Goal: Obtain resource: Download file/media

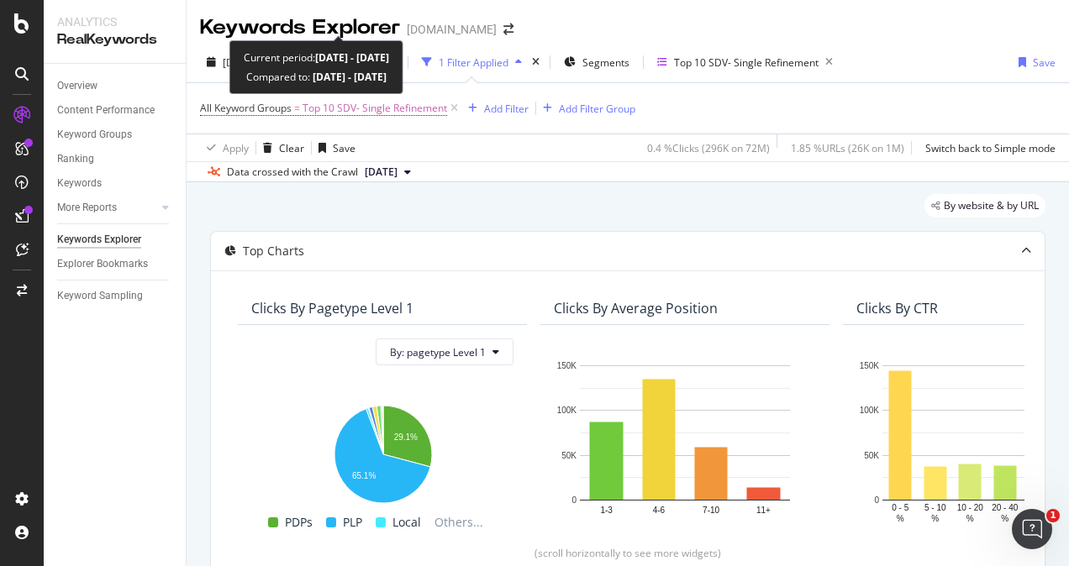
scroll to position [129, 0]
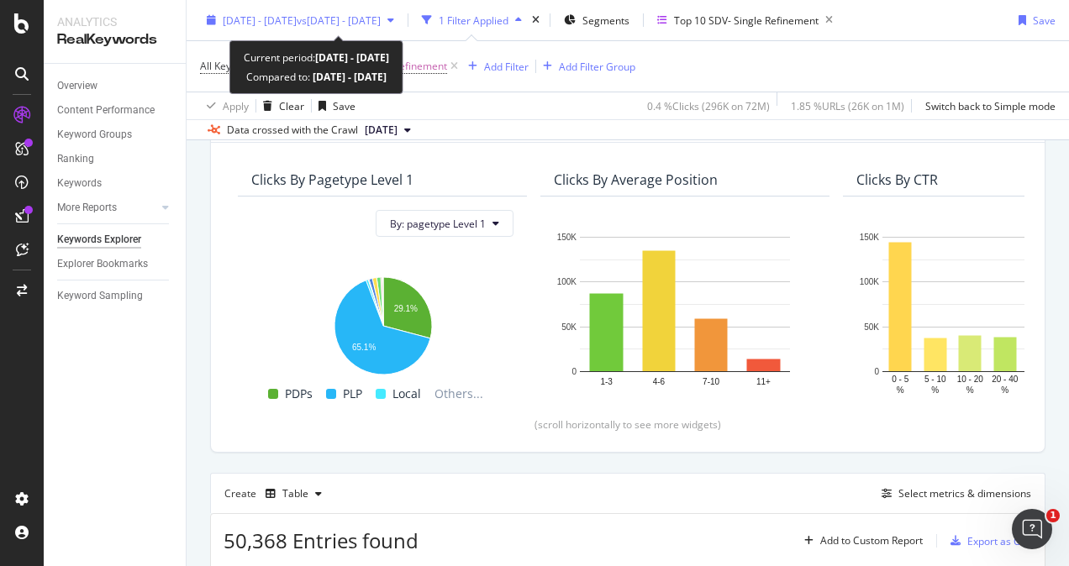
click at [336, 19] on span "vs [DATE] - [DATE]" at bounding box center [339, 20] width 84 height 14
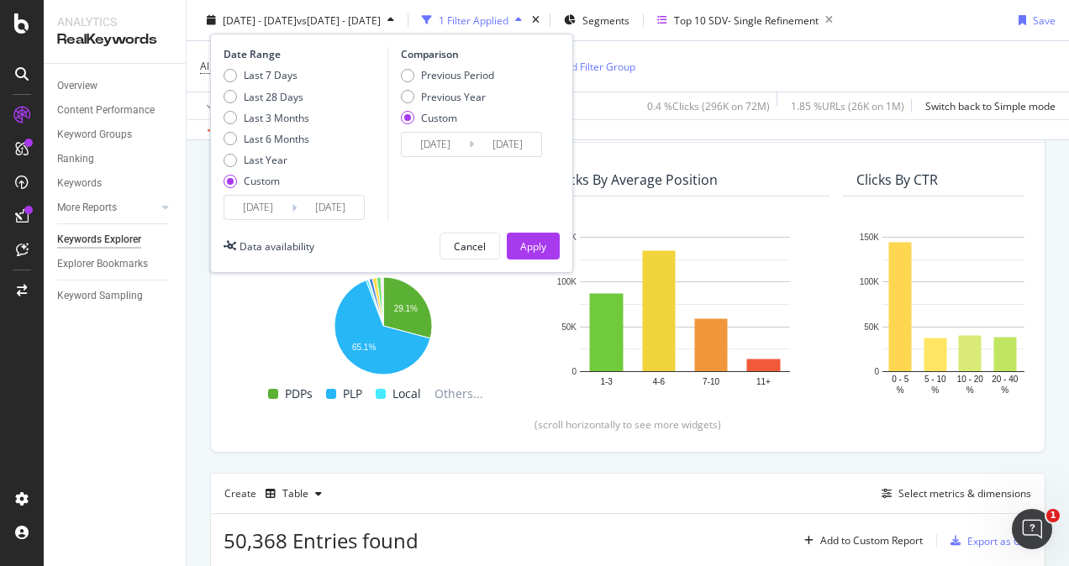
click at [638, 476] on div "Create Table Select metrics & dimensions" at bounding box center [627, 493] width 835 height 40
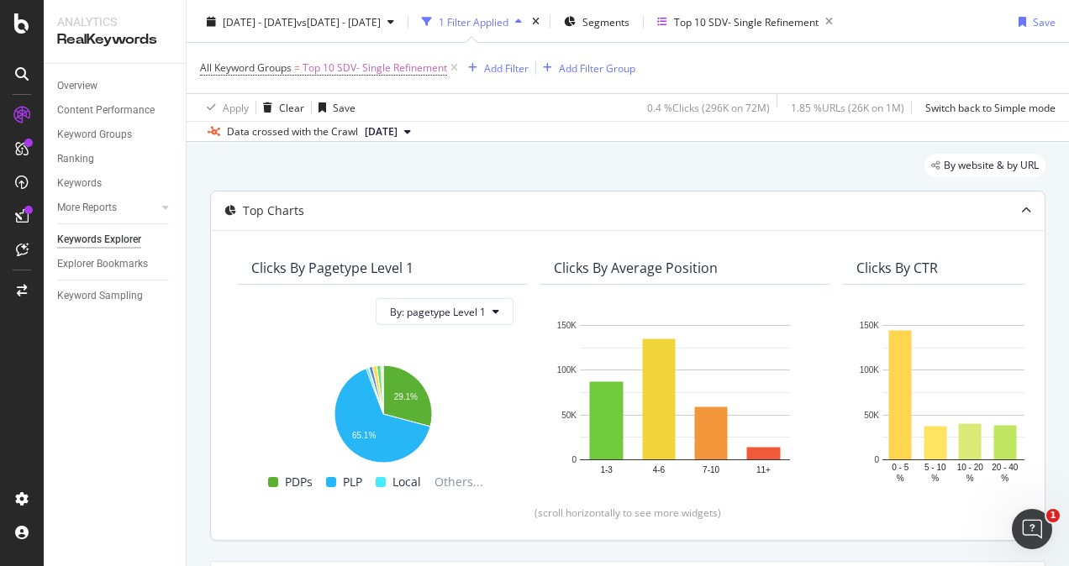
scroll to position [0, 0]
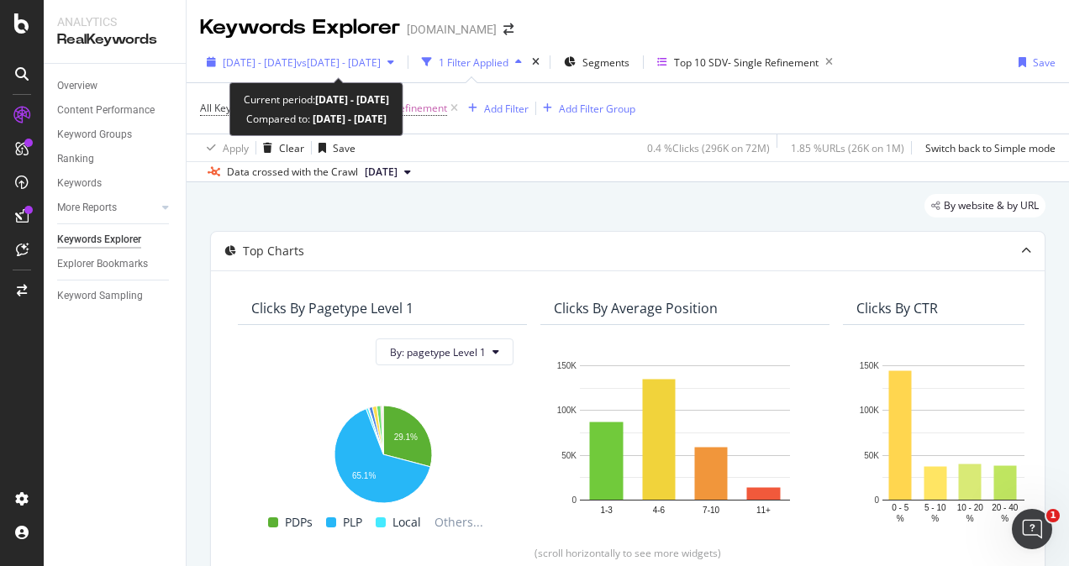
click at [240, 57] on span "[DATE] - [DATE]" at bounding box center [260, 62] width 74 height 14
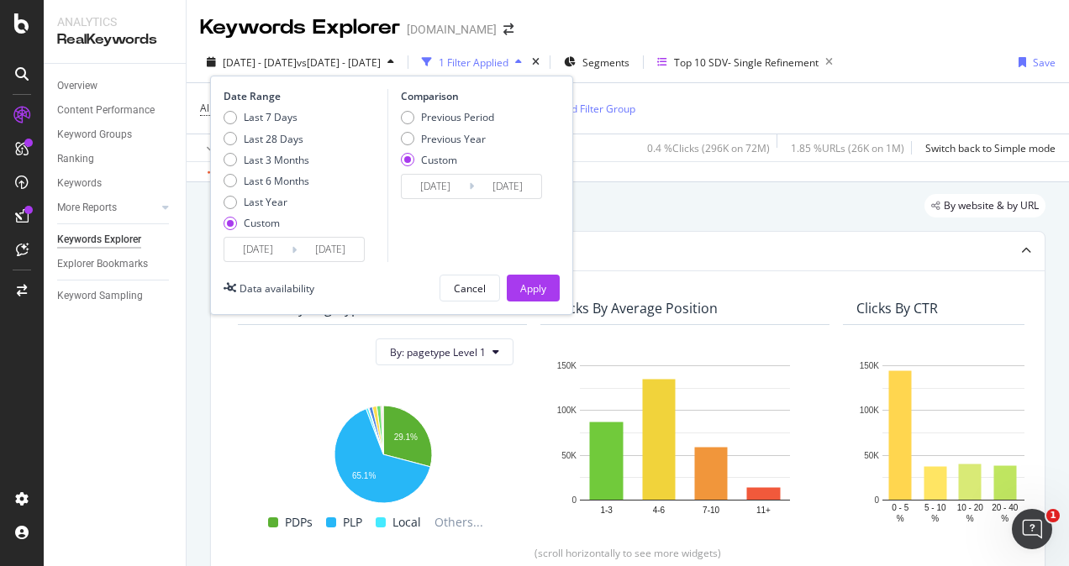
click at [716, 216] on div "By website & by URL" at bounding box center [627, 212] width 835 height 37
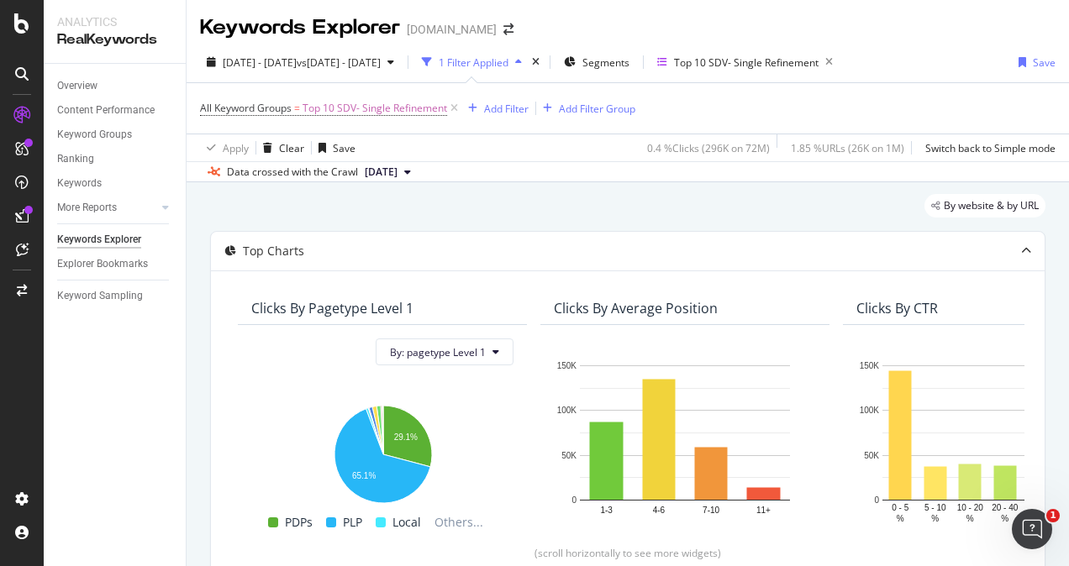
click at [585, 182] on div "Data crossed with the Crawl [DATE]" at bounding box center [628, 171] width 883 height 20
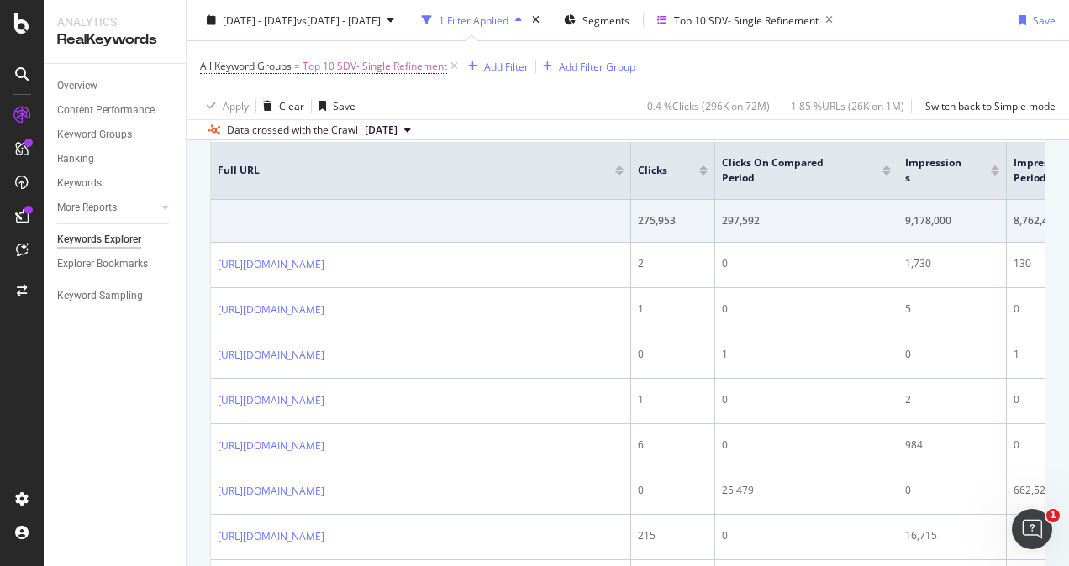
scroll to position [672, 0]
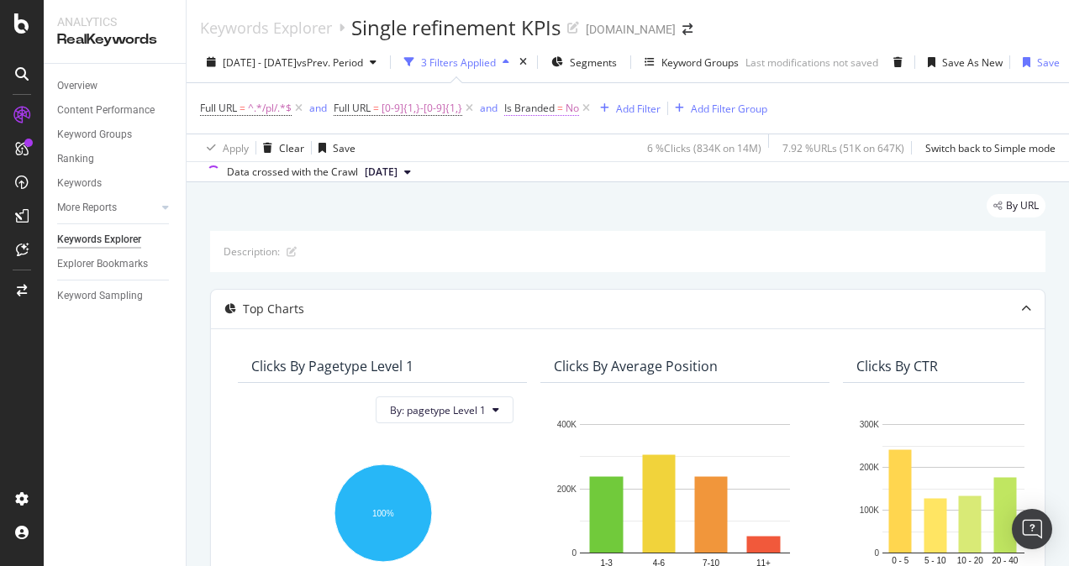
click at [546, 113] on span "Is Branded" at bounding box center [529, 108] width 50 height 14
click at [536, 141] on div "No" at bounding box center [611, 147] width 185 height 27
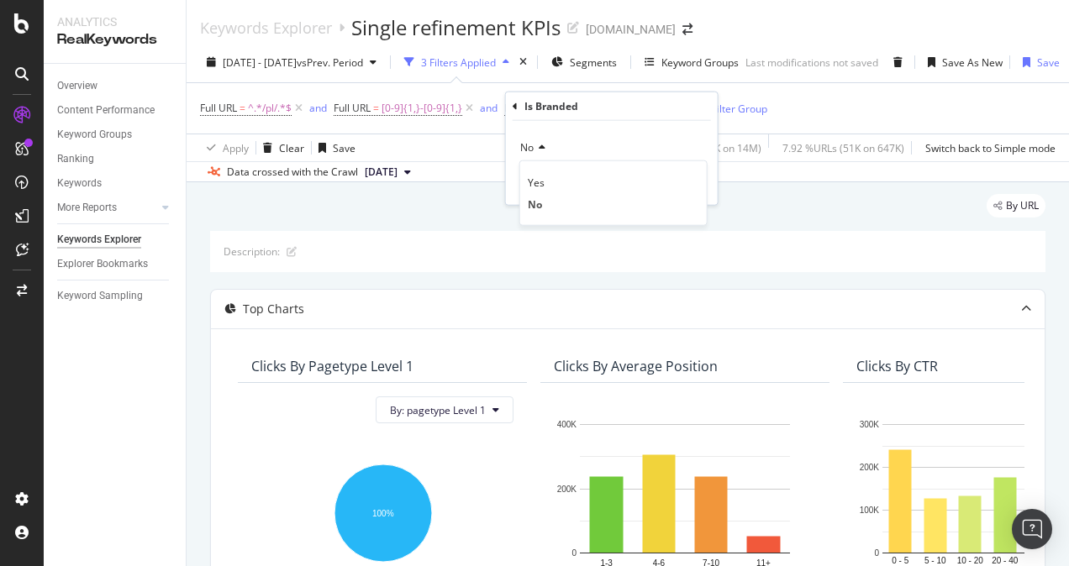
click at [575, 135] on div "No" at bounding box center [611, 147] width 185 height 27
click at [539, 151] on icon at bounding box center [540, 148] width 12 height 10
click at [614, 140] on div "No" at bounding box center [611, 147] width 185 height 27
click at [523, 182] on icon "button" at bounding box center [523, 183] width 8 height 10
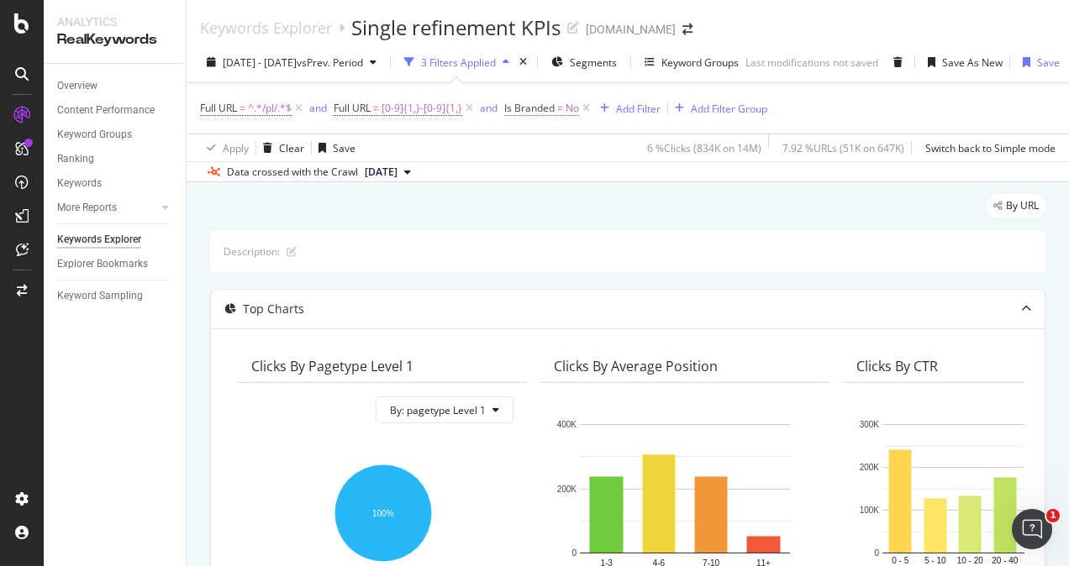
click at [570, 108] on span "No" at bounding box center [572, 109] width 13 height 24
click at [675, 188] on div "Apply" at bounding box center [680, 183] width 49 height 15
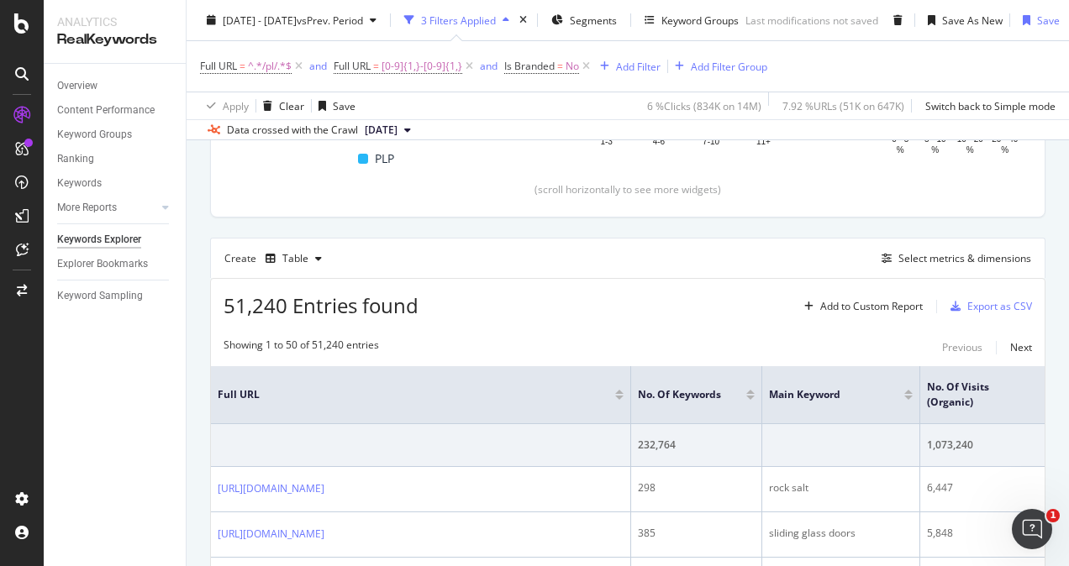
scroll to position [372, 0]
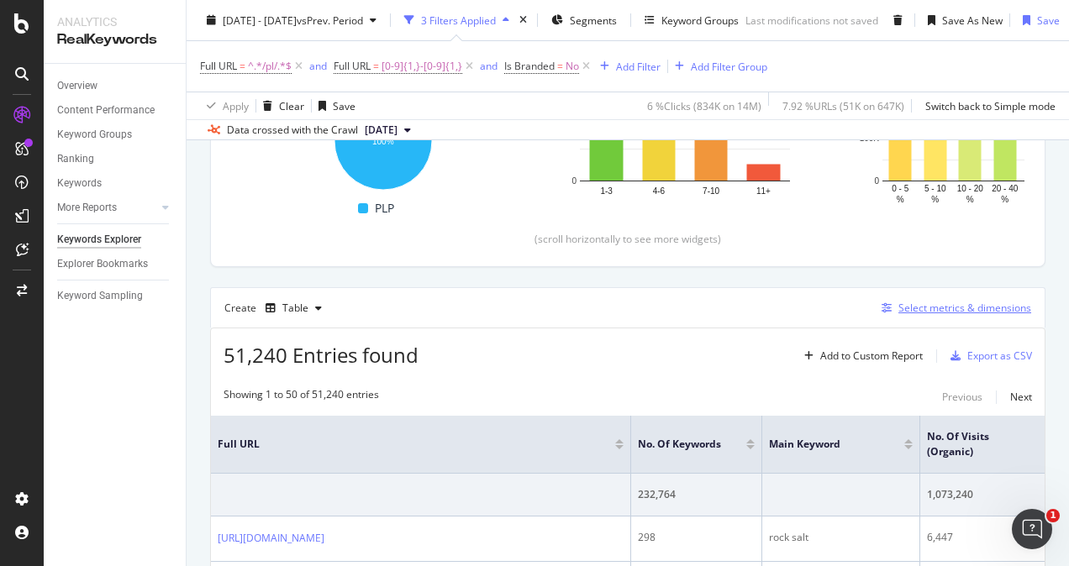
click at [949, 304] on div "Select metrics & dimensions" at bounding box center [964, 308] width 133 height 14
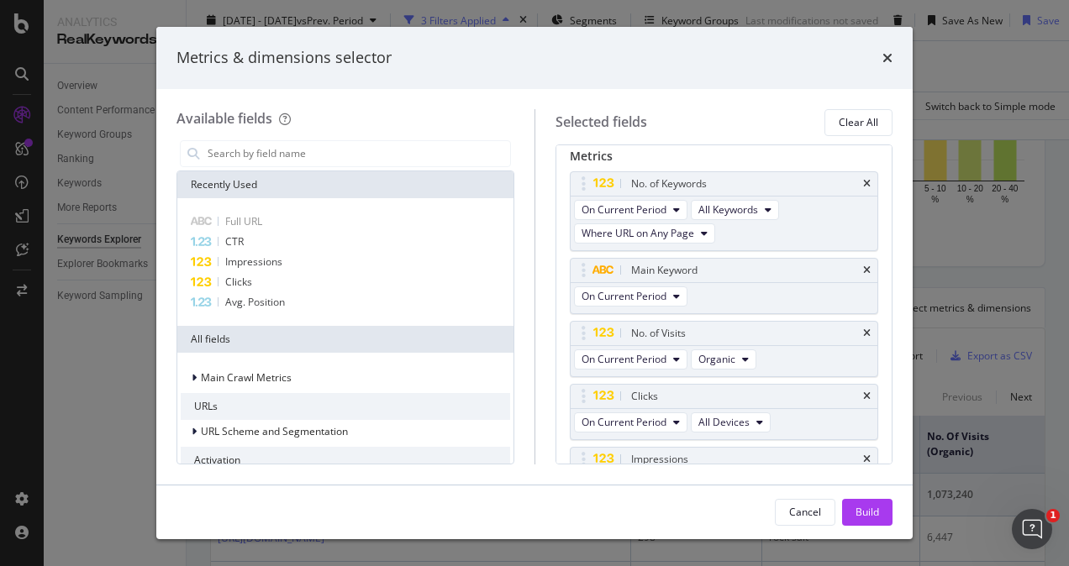
scroll to position [84, 0]
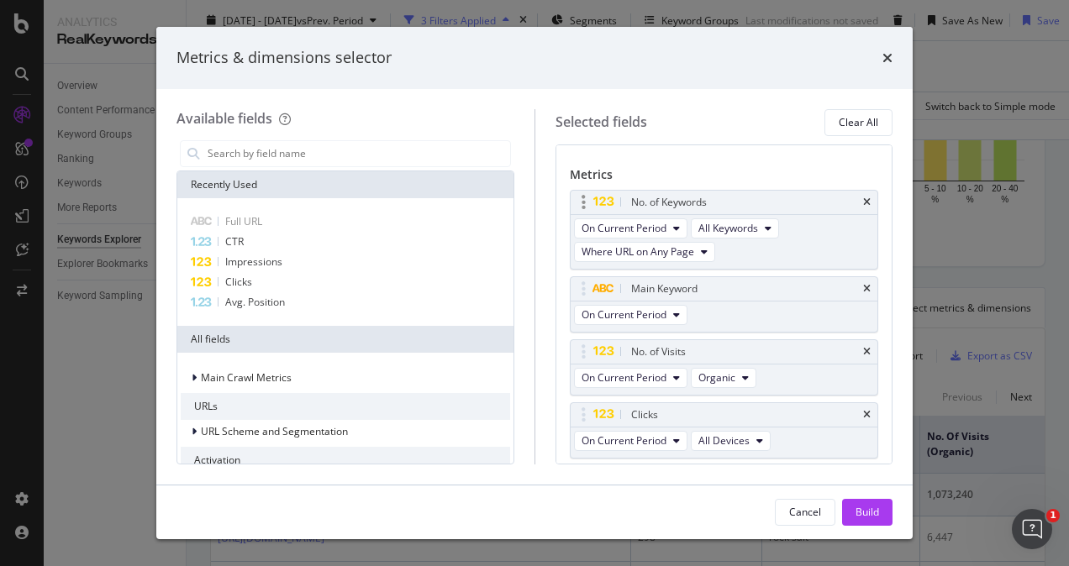
click at [858, 193] on div "No. of Keywords" at bounding box center [725, 203] width 308 height 24
click at [863, 200] on icon "times" at bounding box center [867, 203] width 8 height 10
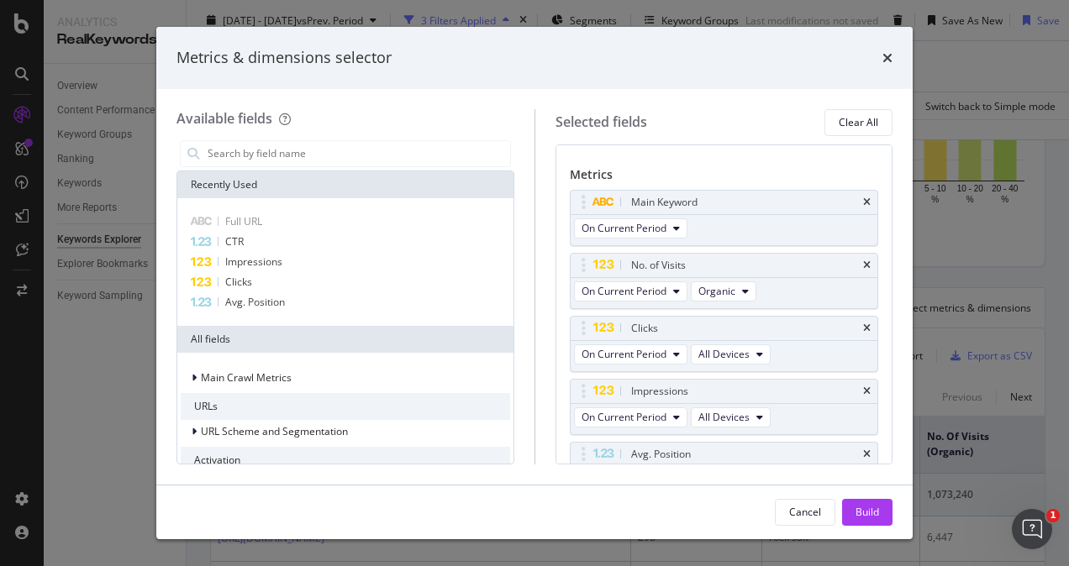
click at [863, 200] on icon "times" at bounding box center [867, 203] width 8 height 10
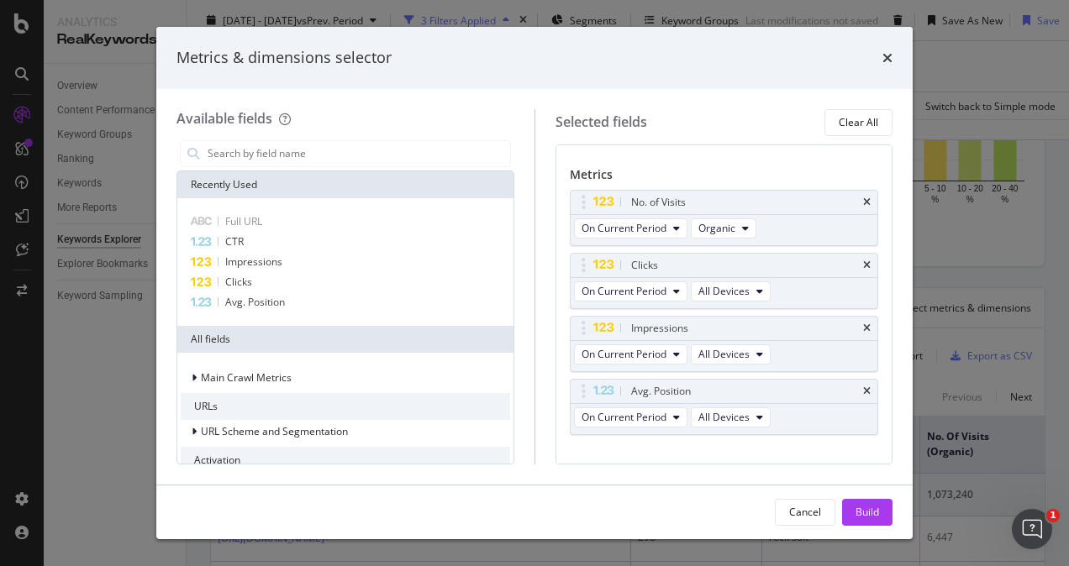
click at [863, 200] on icon "times" at bounding box center [867, 203] width 8 height 10
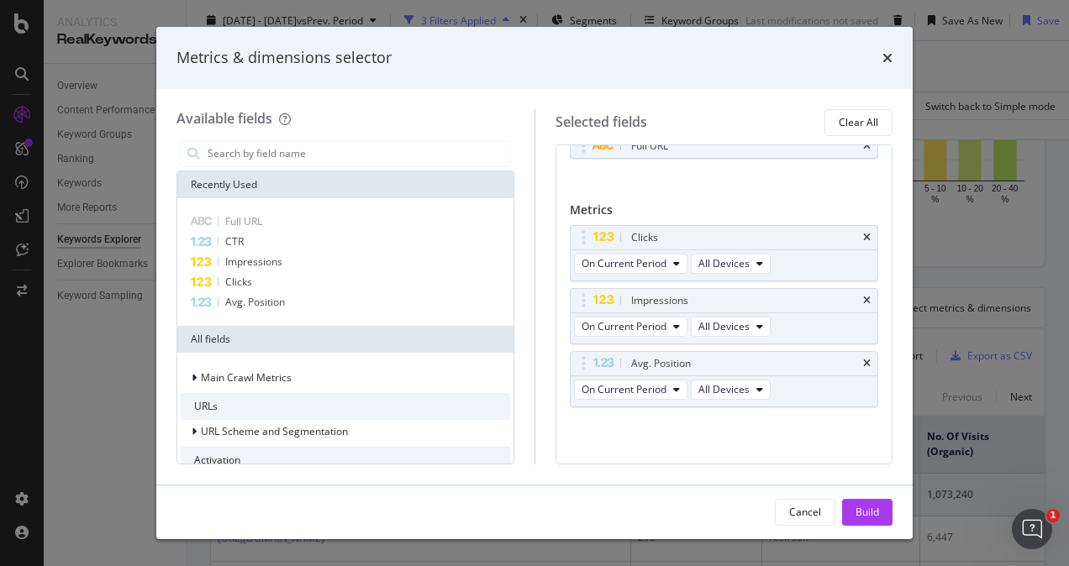
scroll to position [45, 0]
click at [863, 240] on icon "times" at bounding box center [867, 242] width 8 height 10
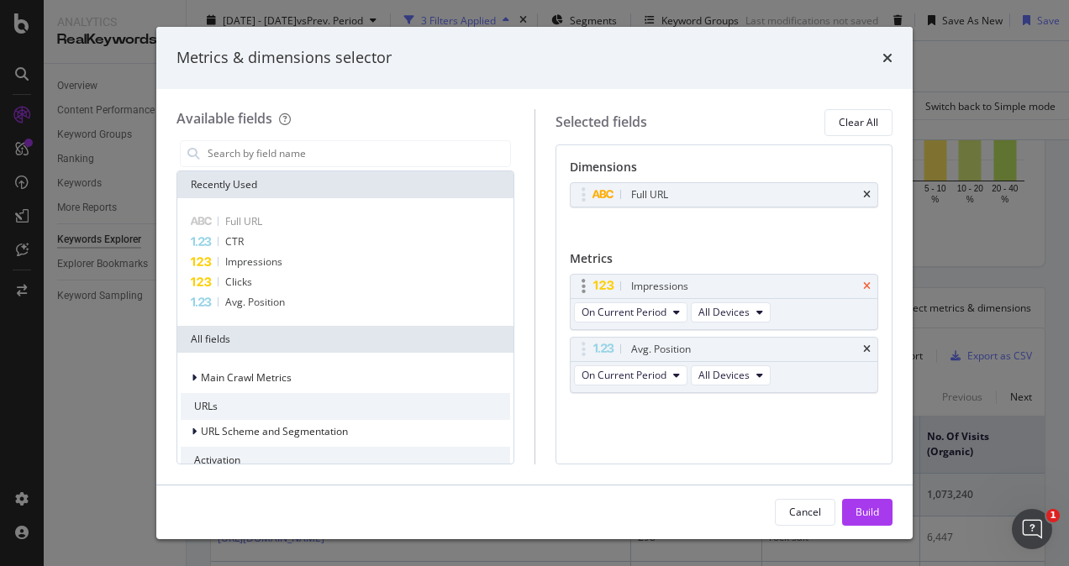
click at [867, 287] on icon "times" at bounding box center [867, 287] width 8 height 10
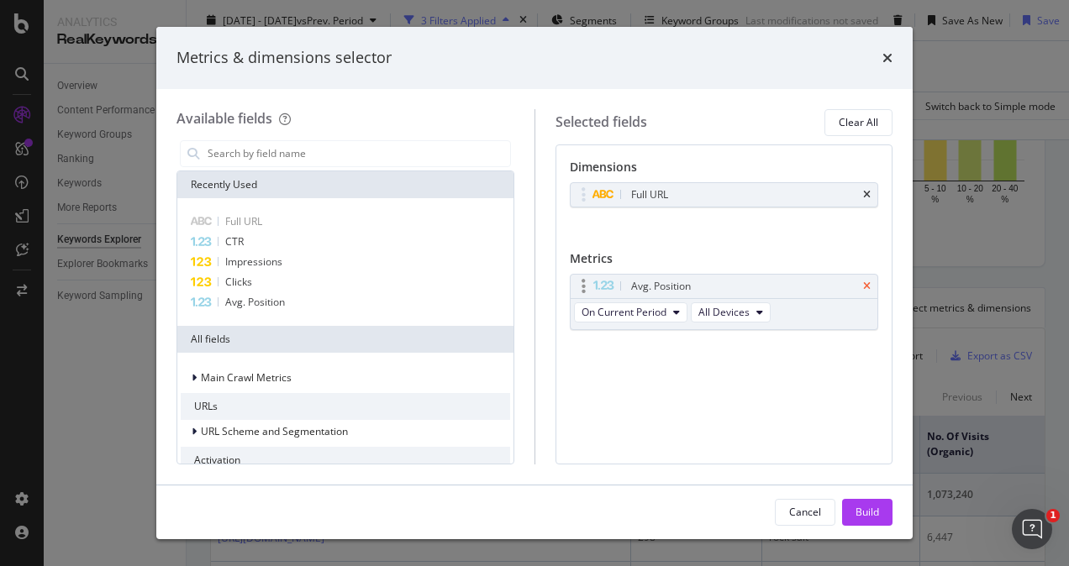
click at [869, 282] on icon "times" at bounding box center [867, 287] width 8 height 10
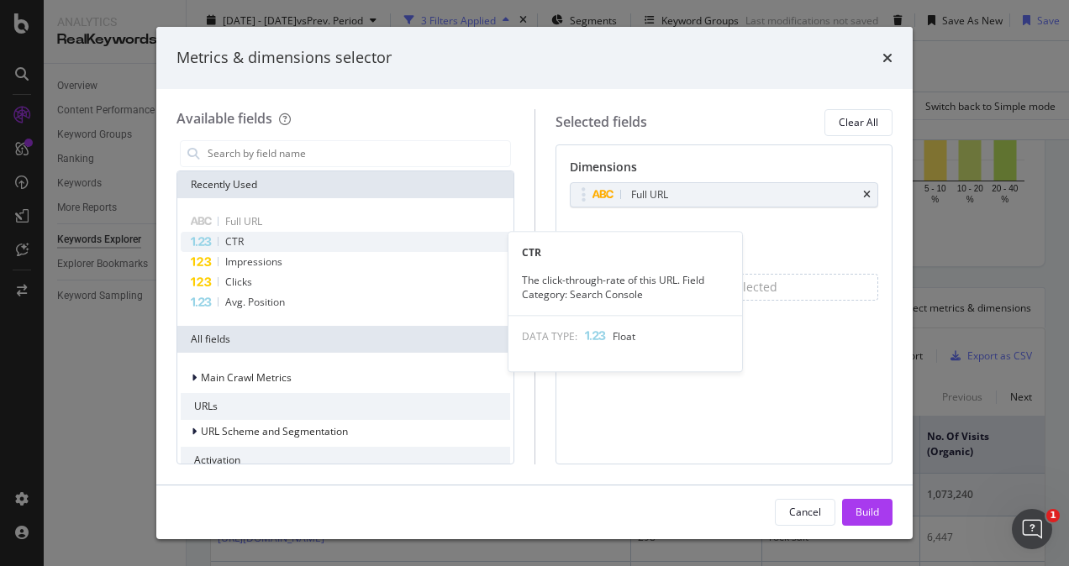
click at [230, 240] on span "CTR" at bounding box center [234, 241] width 18 height 14
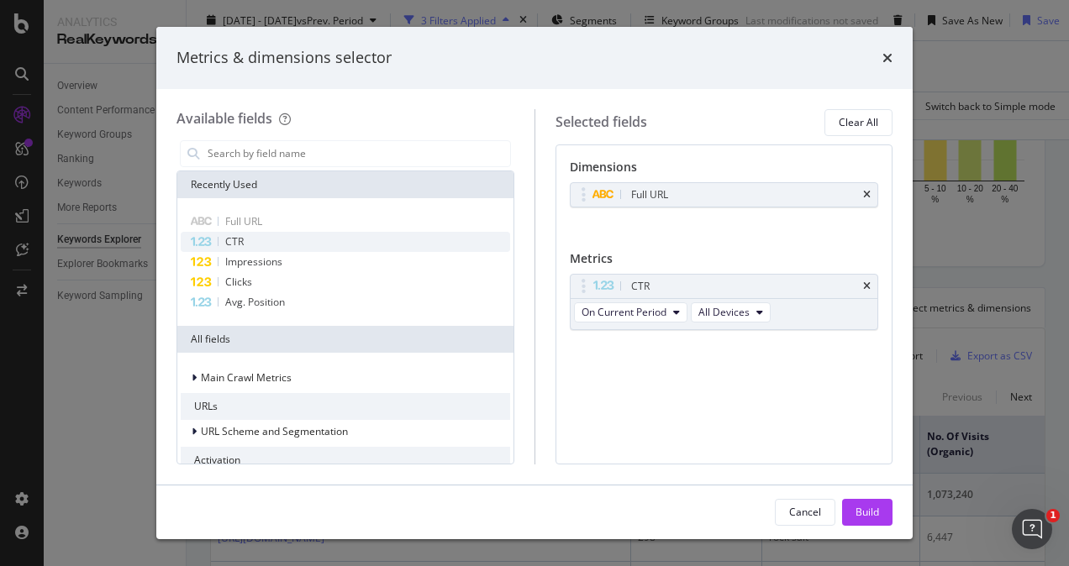
click at [230, 240] on span "CTR" at bounding box center [234, 241] width 18 height 14
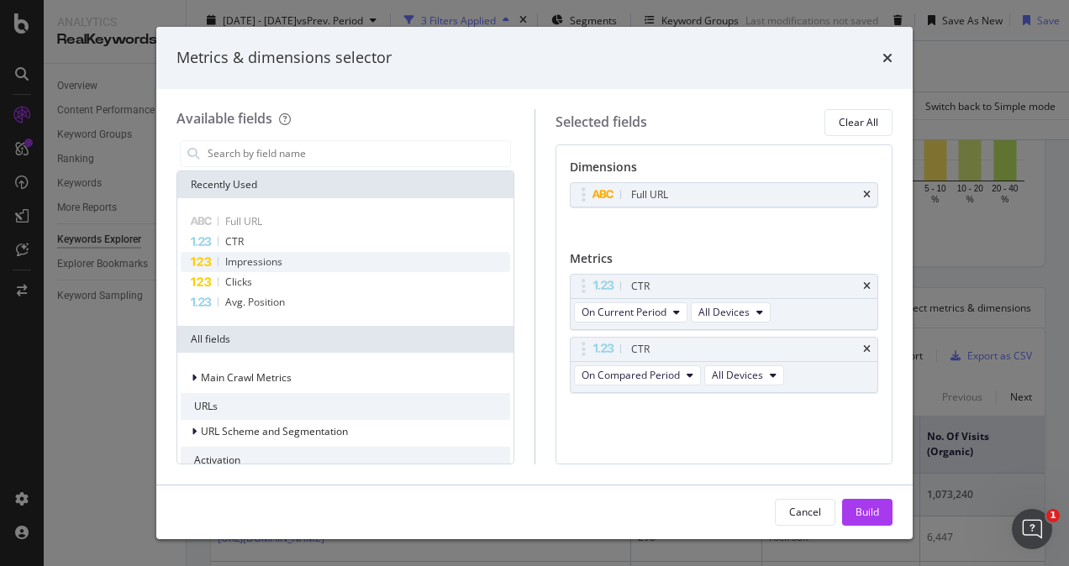
click at [240, 259] on span "Impressions" at bounding box center [253, 262] width 57 height 14
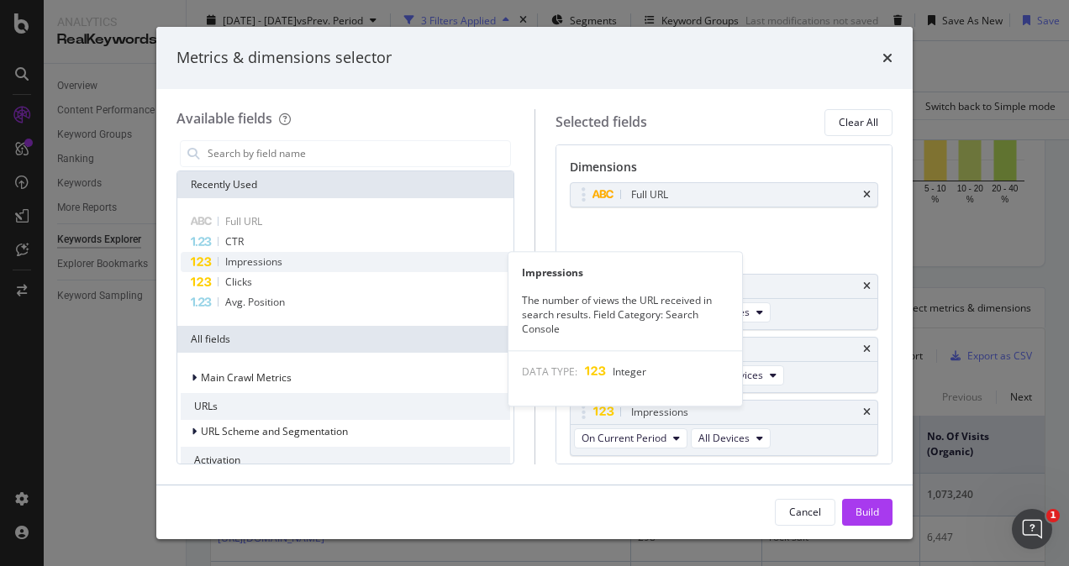
click at [247, 264] on span "Impressions" at bounding box center [253, 262] width 57 height 14
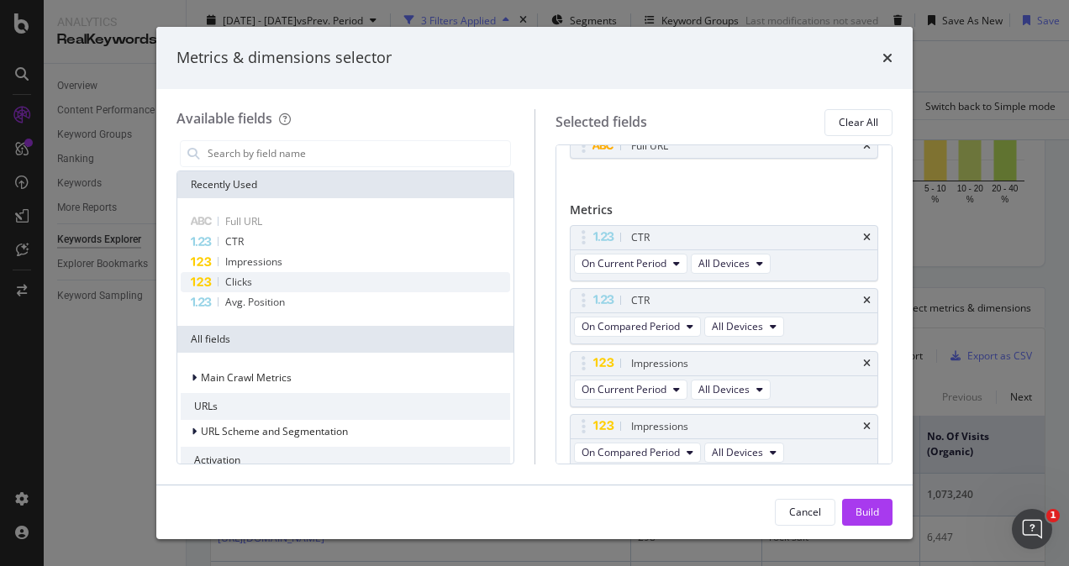
scroll to position [51, 0]
click at [247, 280] on span "Clicks" at bounding box center [238, 282] width 27 height 14
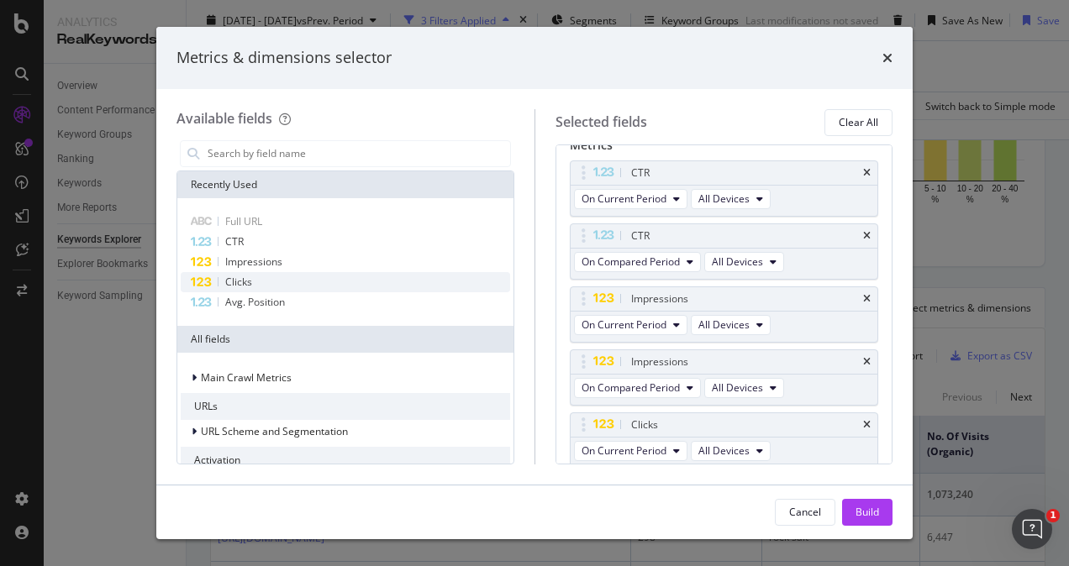
click at [247, 280] on span "Clicks" at bounding box center [238, 282] width 27 height 14
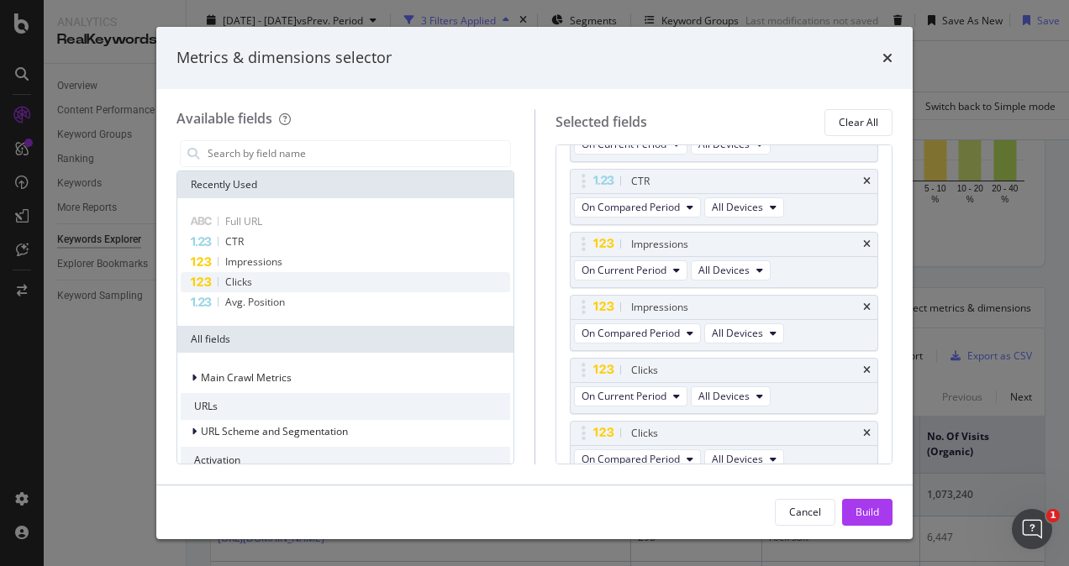
scroll to position [177, 0]
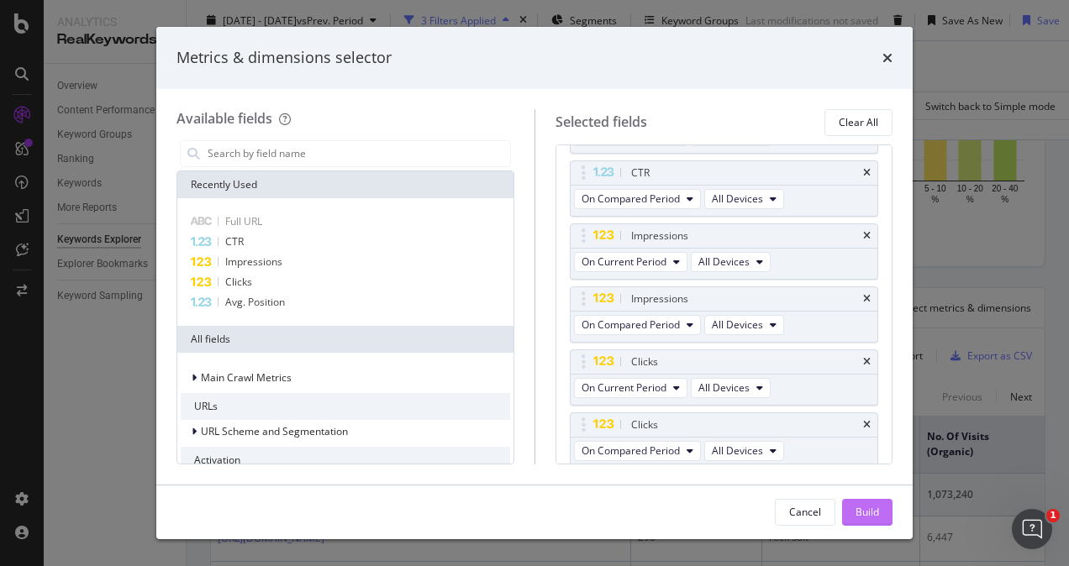
click at [859, 512] on div "Build" at bounding box center [868, 512] width 24 height 14
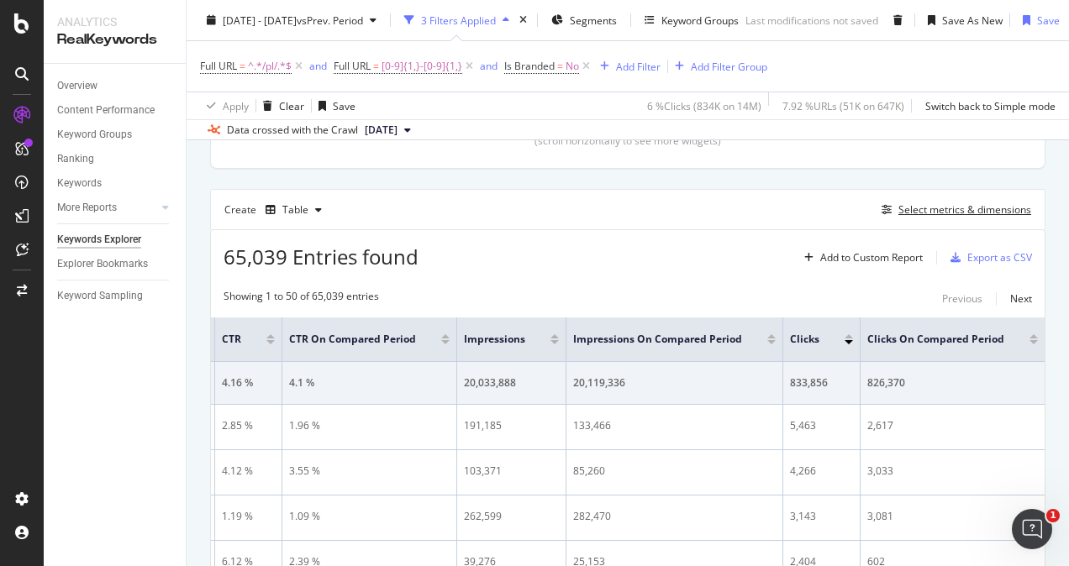
scroll to position [470, 0]
drag, startPoint x: 387, startPoint y: 262, endPoint x: 456, endPoint y: 274, distance: 69.9
drag, startPoint x: 456, startPoint y: 274, endPoint x: 496, endPoint y: 279, distance: 40.7
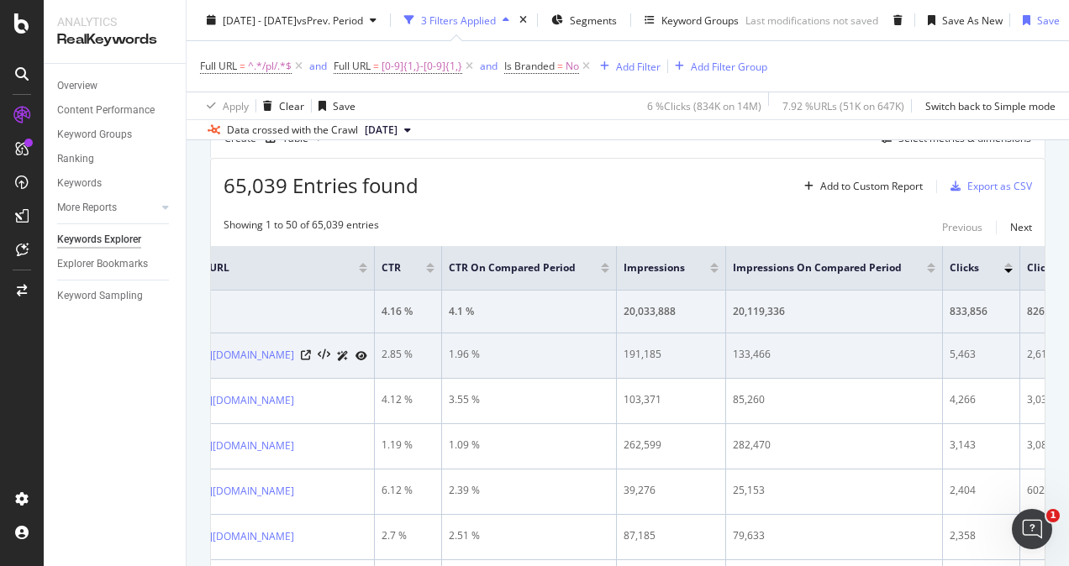
scroll to position [0, 0]
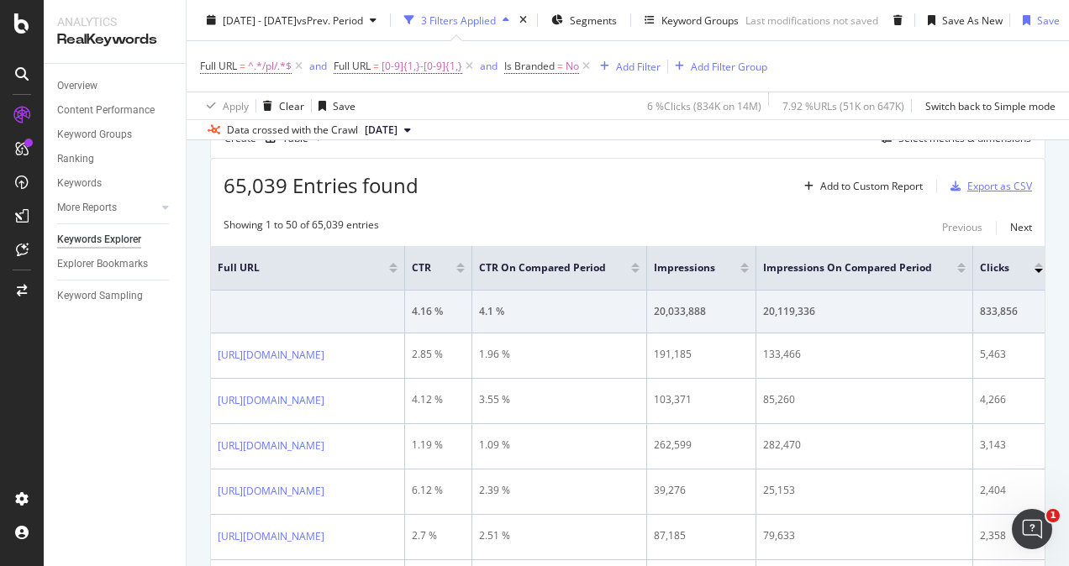
click at [967, 187] on div "Export as CSV" at bounding box center [999, 186] width 65 height 14
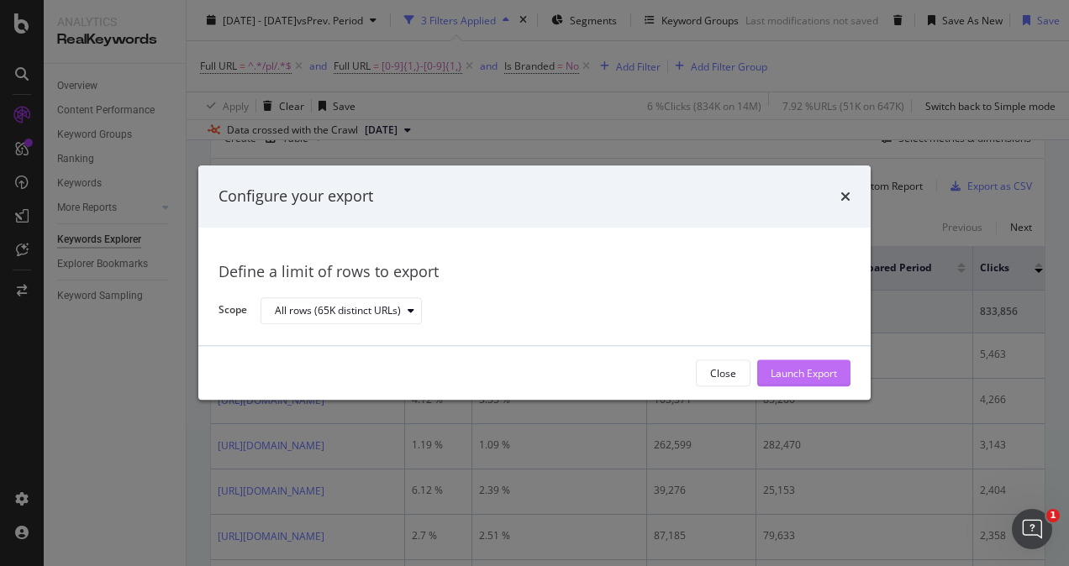
click at [819, 375] on div "Launch Export" at bounding box center [804, 373] width 66 height 14
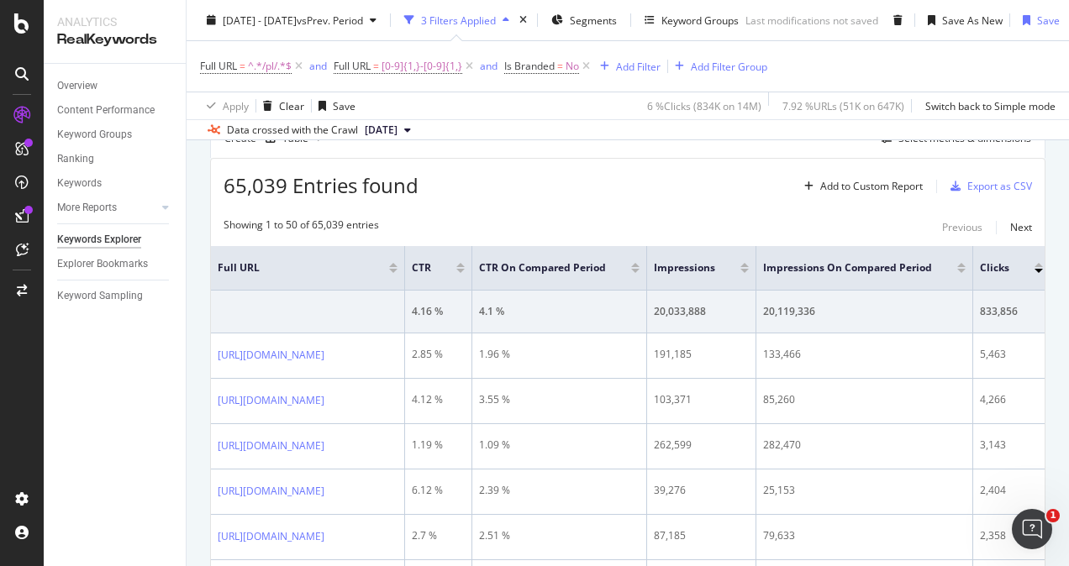
click at [457, 195] on div "65,039 Entries found Add to Custom Report Export as CSV" at bounding box center [628, 179] width 834 height 41
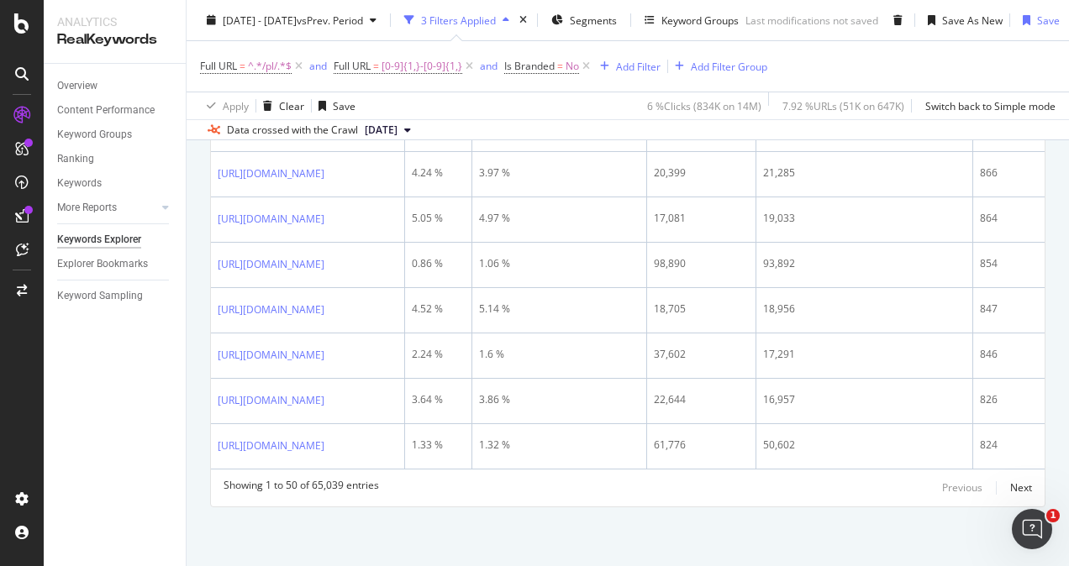
scroll to position [0, 34]
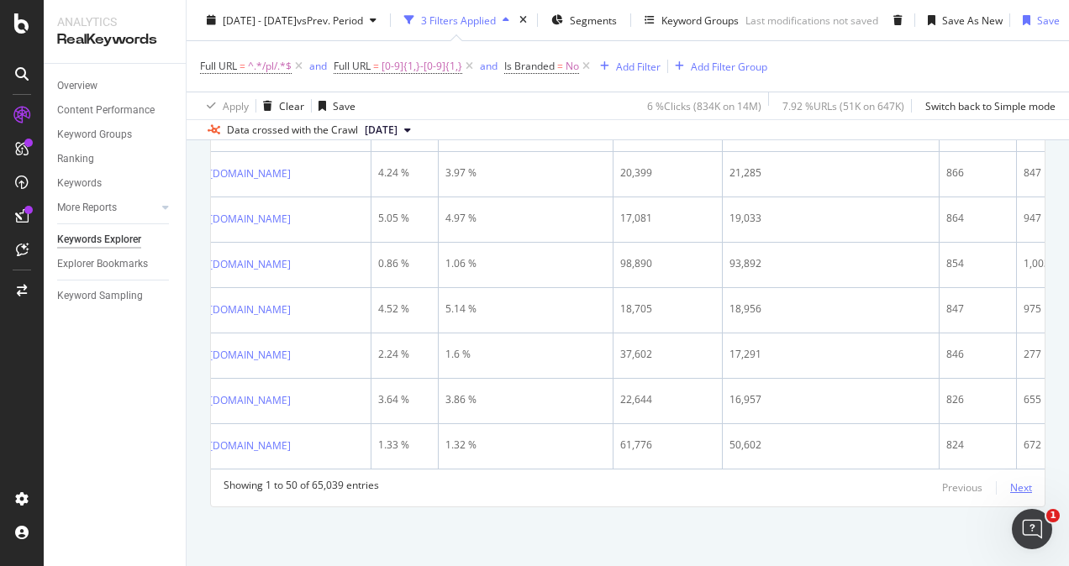
click at [1014, 481] on div "Next" at bounding box center [1021, 488] width 22 height 14
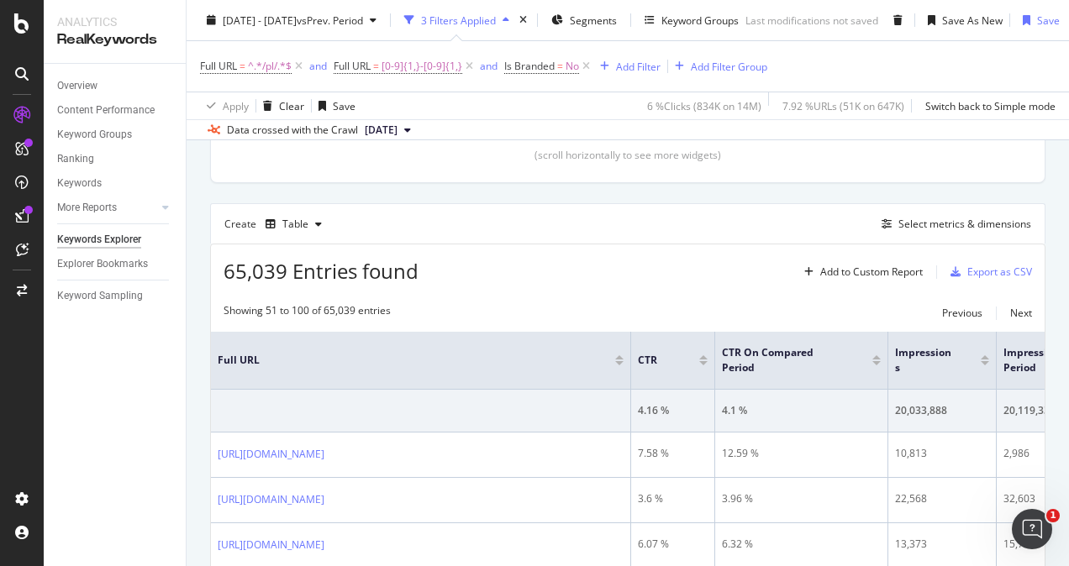
scroll to position [3435, 0]
